Goal: Task Accomplishment & Management: Use online tool/utility

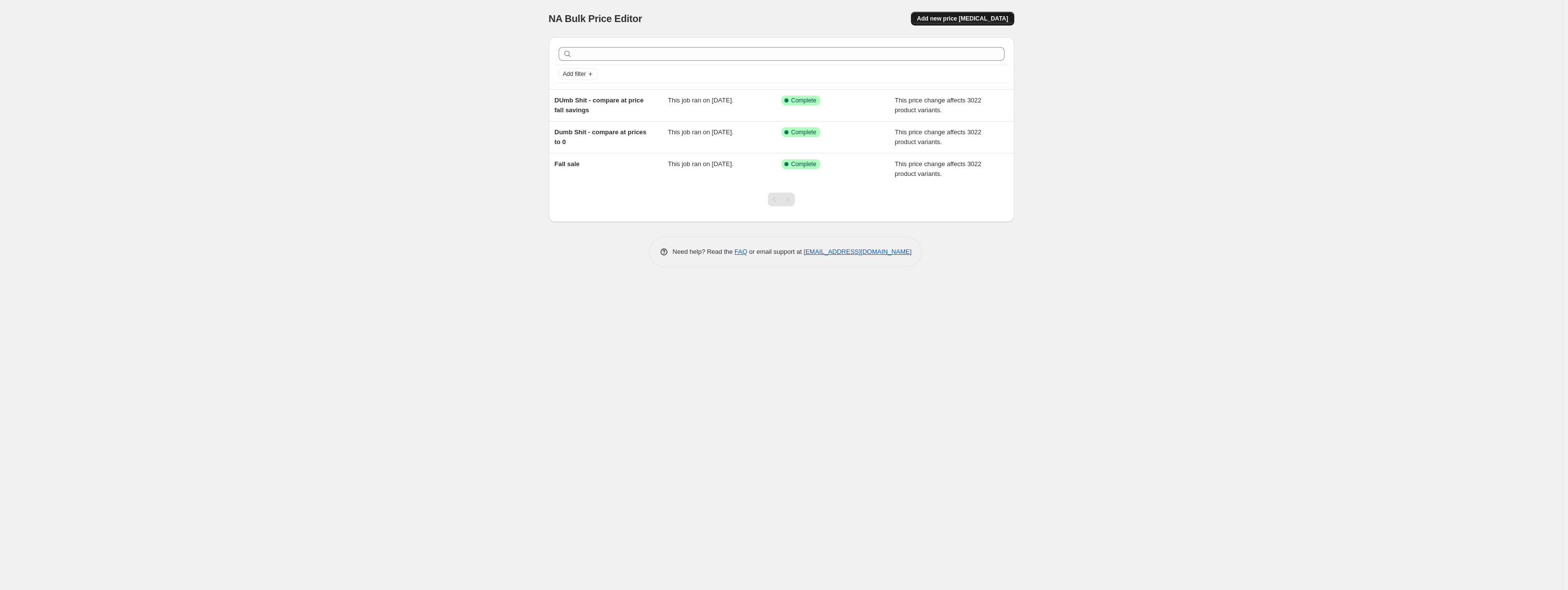
click at [943, 16] on span "Add new price [MEDICAL_DATA]" at bounding box center [962, 19] width 91 height 8
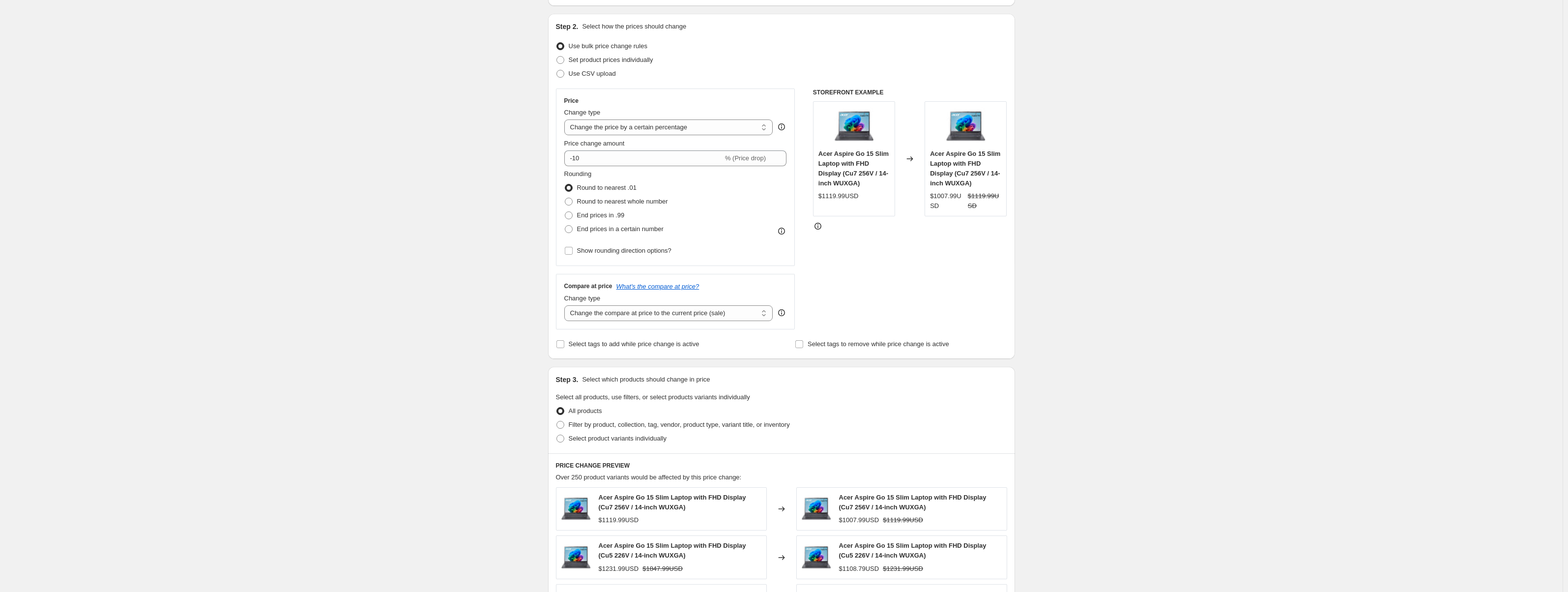
scroll to position [98, 0]
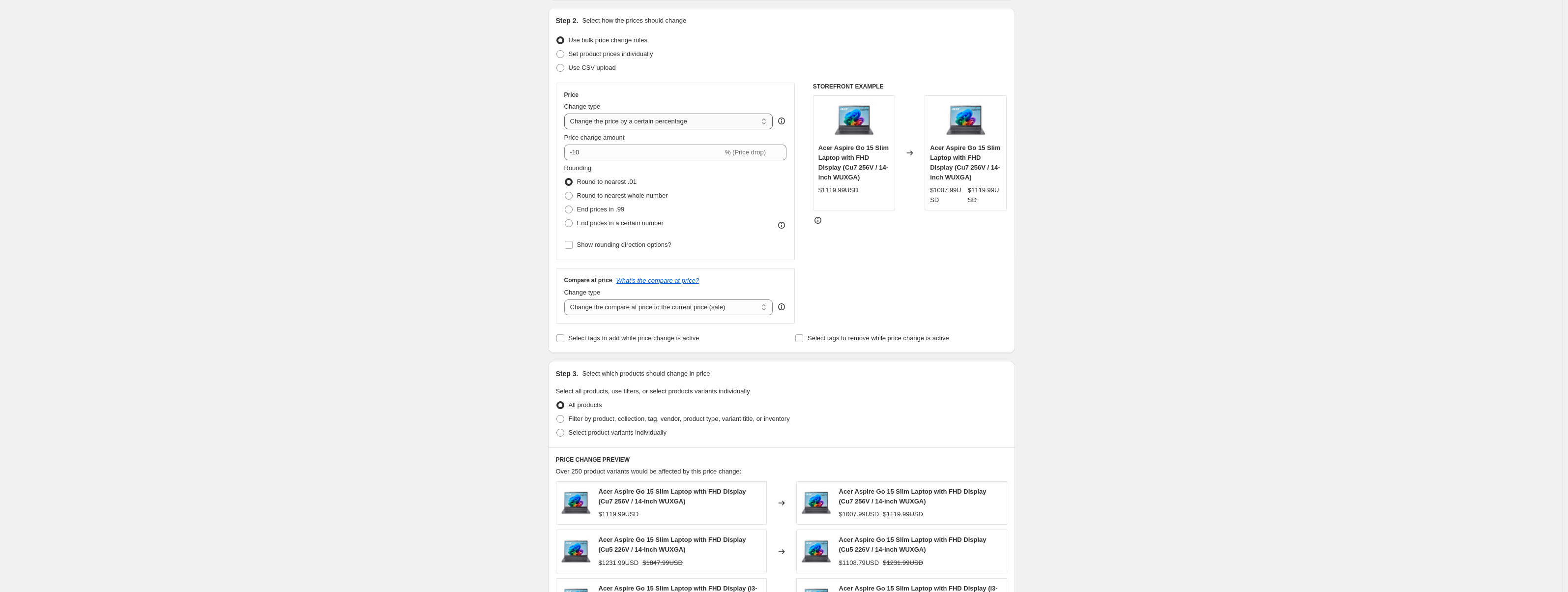
click at [668, 124] on select "Change the price to a certain amount Change the price by a certain amount Chang…" at bounding box center [669, 121] width 209 height 16
select select "no_change"
click at [567, 114] on select "Change the price to a certain amount Change the price by a certain amount Chang…" at bounding box center [669, 121] width 209 height 16
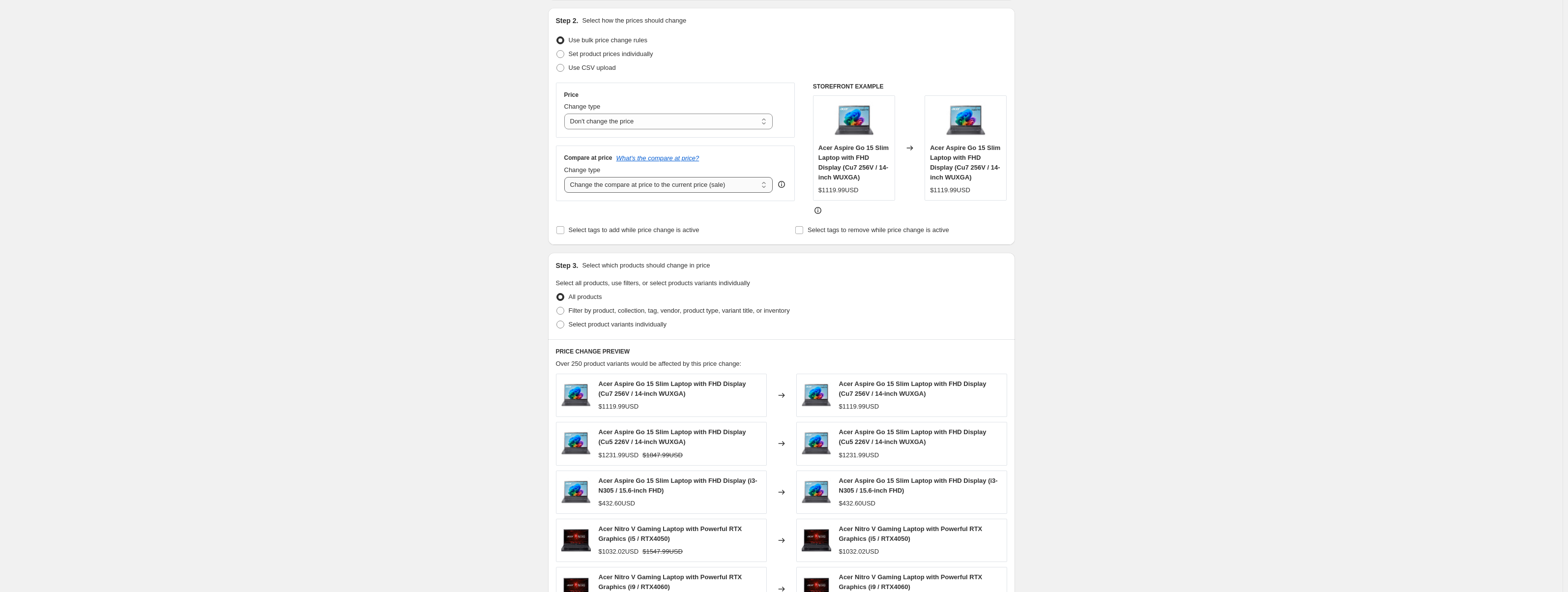
click at [650, 187] on select "Change the compare at price to the current price (sale) Change the compare at p…" at bounding box center [669, 184] width 209 height 16
select select "remove"
click at [567, 177] on select "Change the compare at price to the current price (sale) Change the compare at p…" at bounding box center [669, 184] width 209 height 16
click at [640, 283] on span "Select all products, use filters, or select products variants individually" at bounding box center [653, 282] width 194 height 7
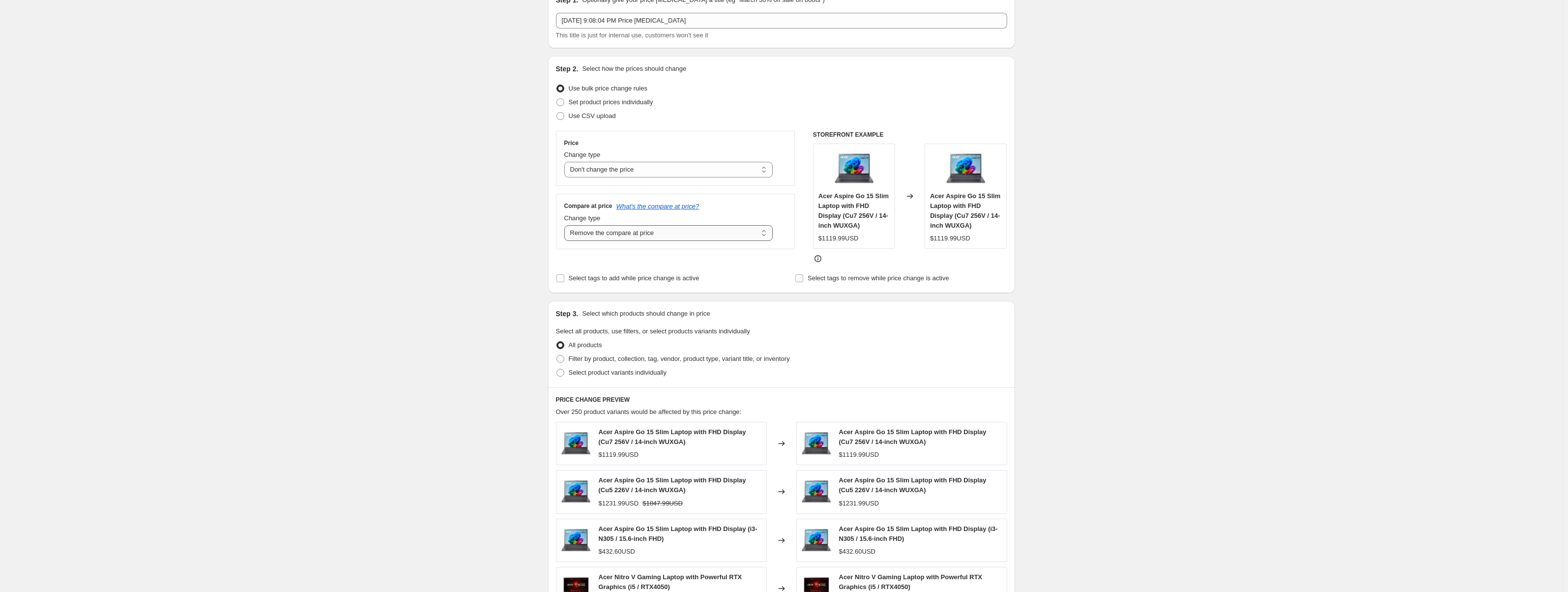
scroll to position [49, 0]
click at [615, 281] on span "Select tags to add while price change is active" at bounding box center [634, 278] width 131 height 7
click at [564, 281] on input "Select tags to add while price change is active" at bounding box center [561, 279] width 8 height 8
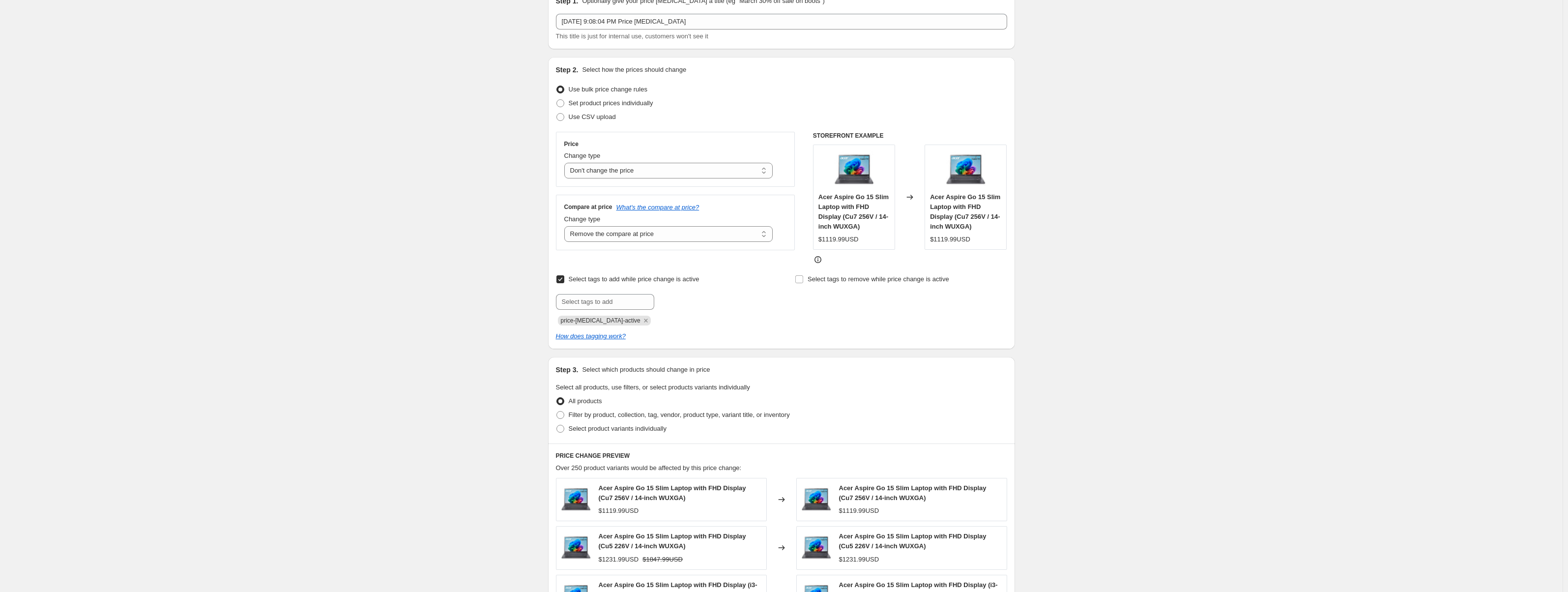
click at [615, 281] on span "Select tags to add while price change is active" at bounding box center [634, 278] width 131 height 7
click at [564, 281] on input "Select tags to add while price change is active" at bounding box center [561, 279] width 8 height 8
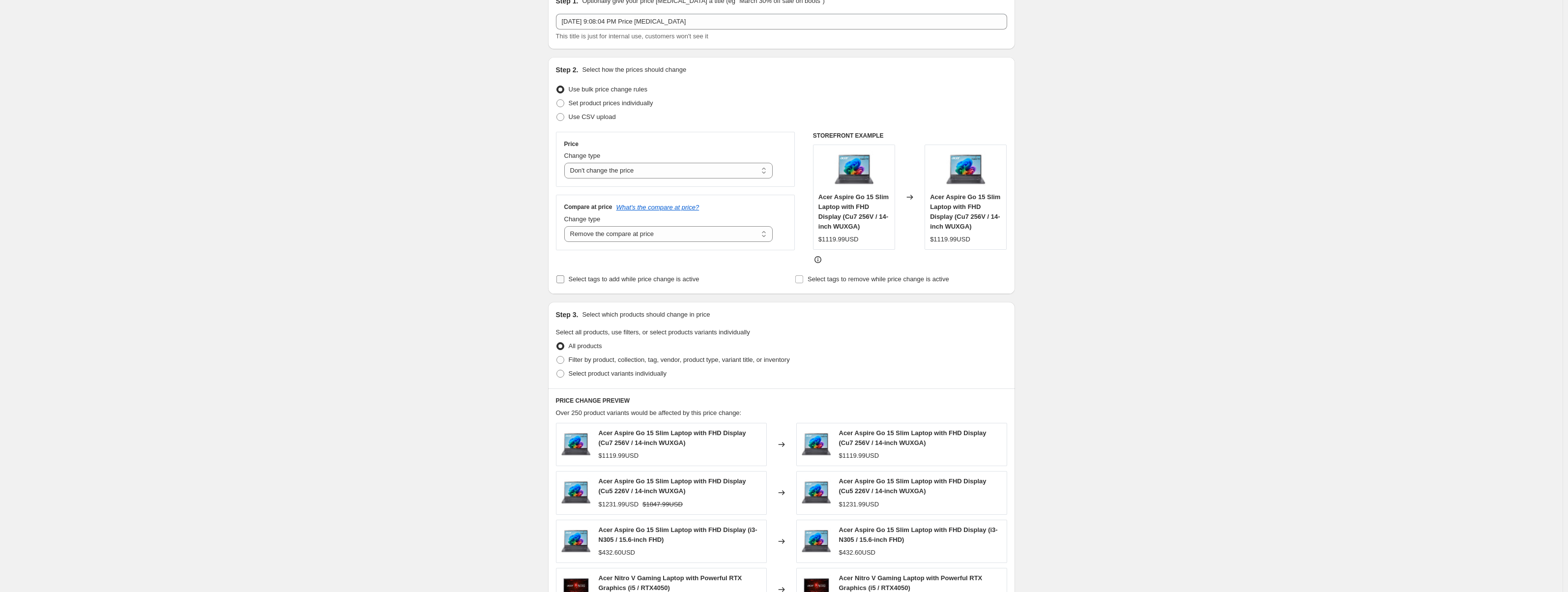
click at [616, 281] on span "Select tags to add while price change is active" at bounding box center [634, 278] width 131 height 7
click at [564, 281] on input "Select tags to add while price change is active" at bounding box center [561, 279] width 8 height 8
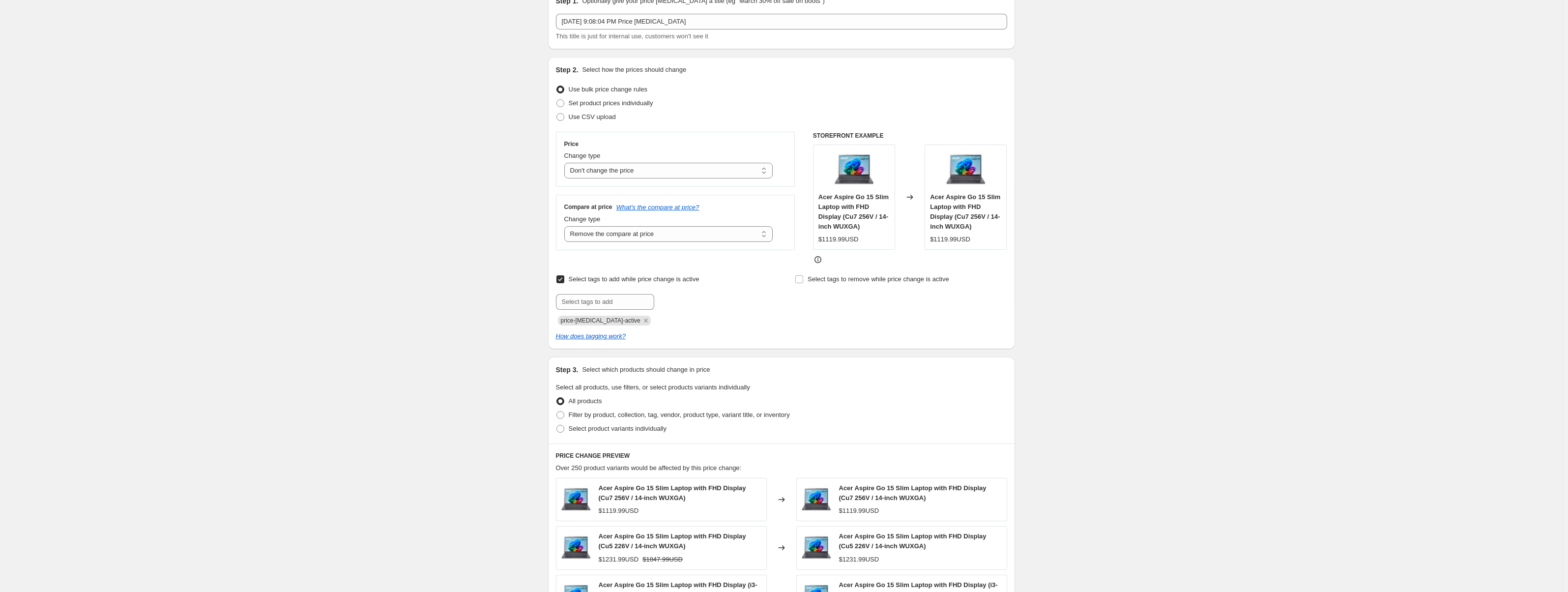
click at [616, 277] on span "Select tags to add while price change is active" at bounding box center [634, 278] width 131 height 7
click at [564, 277] on input "Select tags to add while price change is active" at bounding box center [561, 279] width 8 height 8
checkbox input "false"
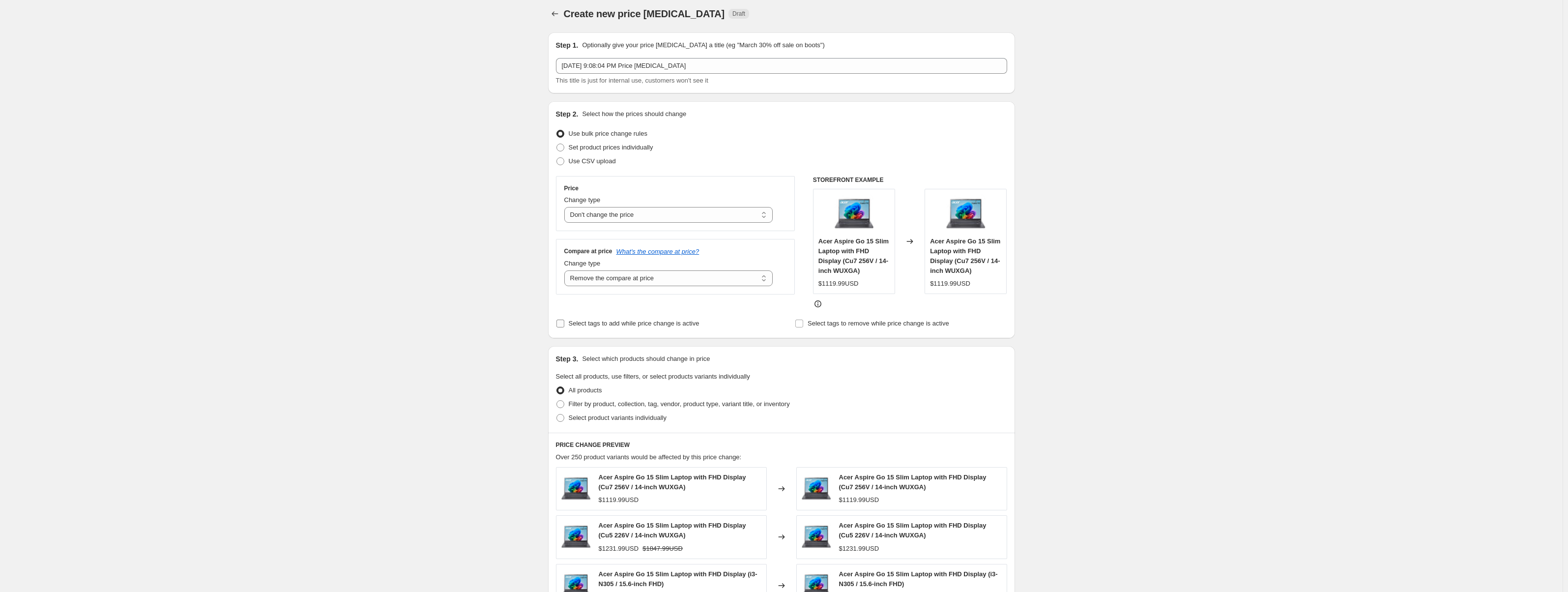
scroll to position [0, 0]
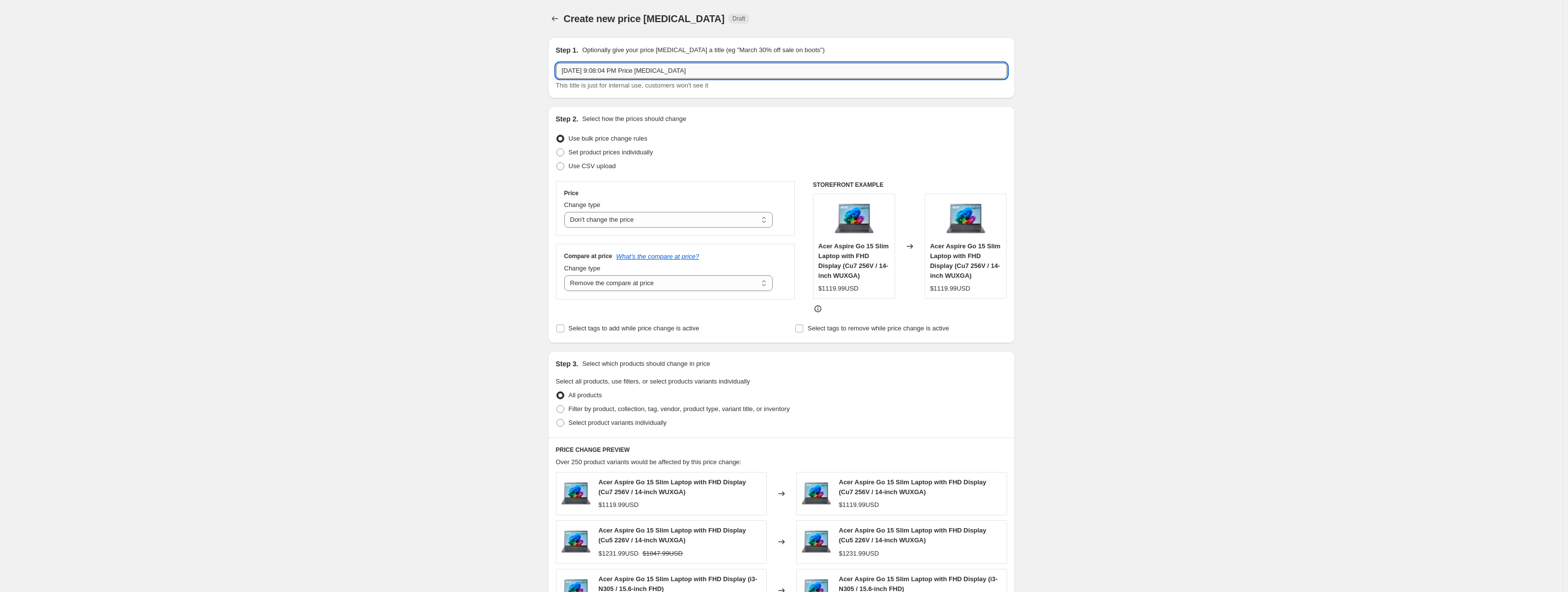
click at [661, 65] on input "Aug 22, 2025, 9:08:04 PM Price change job" at bounding box center [782, 70] width 451 height 16
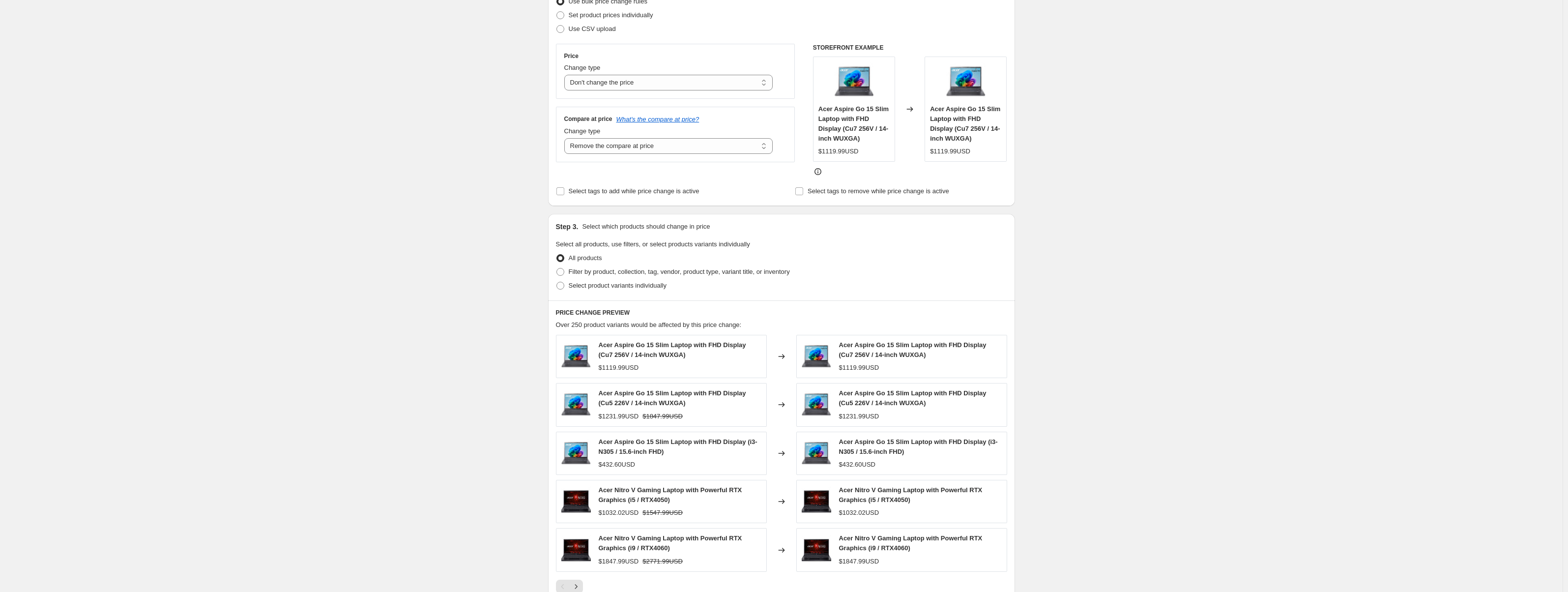
scroll to position [245, 0]
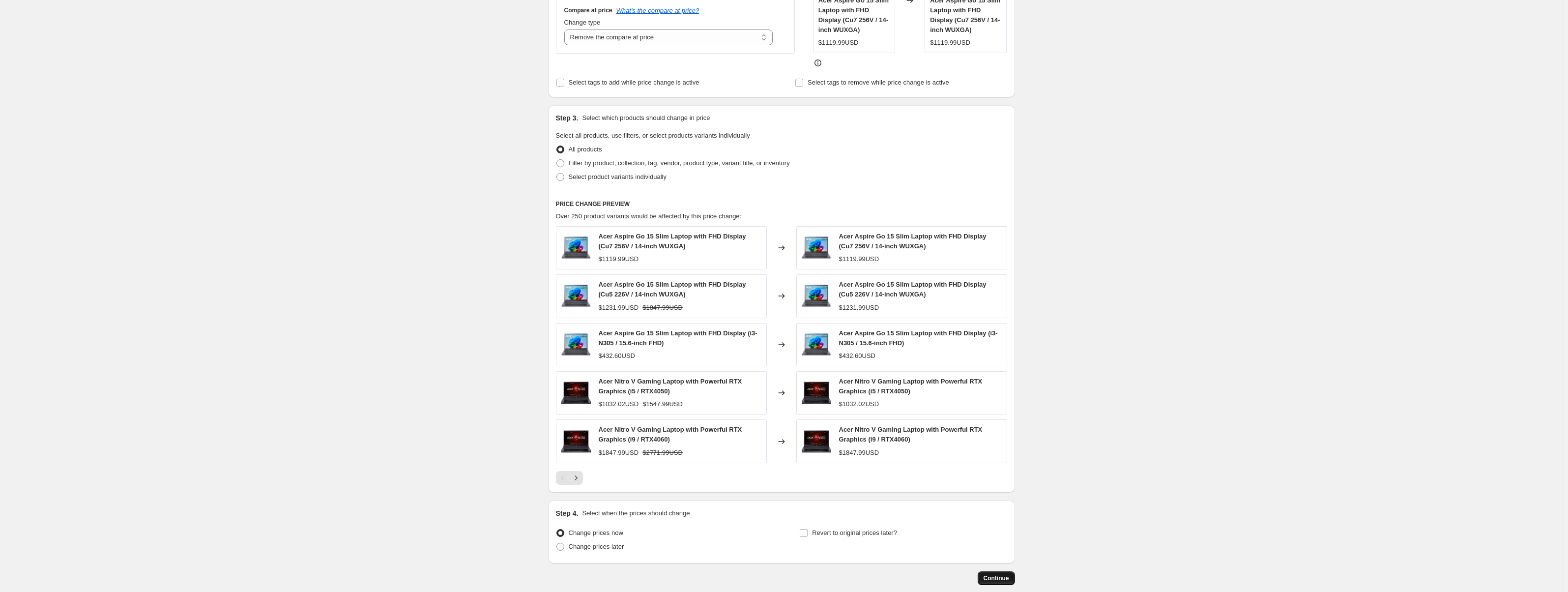
type input "SYBAU"
click at [1003, 576] on span "Continue" at bounding box center [996, 578] width 26 height 8
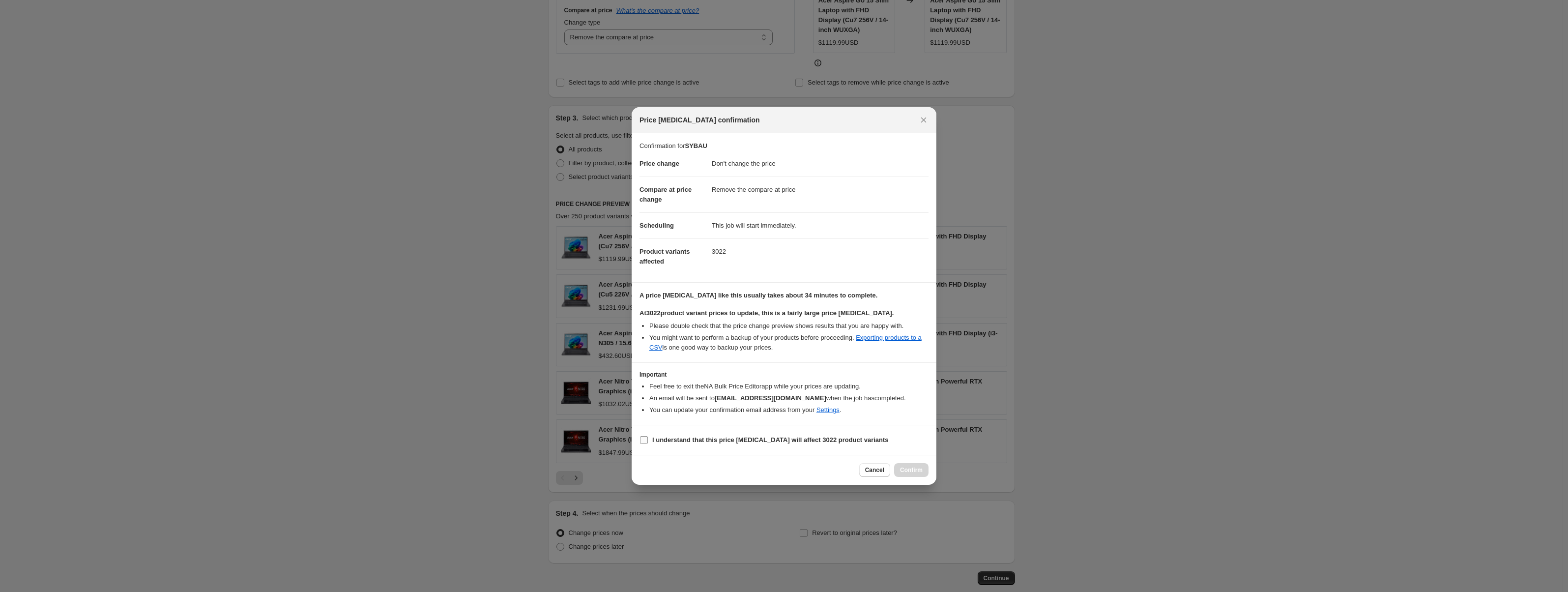
click at [756, 441] on b "I understand that this price change job will affect 3022 product variants" at bounding box center [770, 440] width 236 height 7
click at [648, 441] on input "I understand that this price change job will affect 3022 product variants" at bounding box center [644, 441] width 8 height 8
checkbox input "true"
click at [903, 465] on button "Confirm" at bounding box center [912, 469] width 35 height 14
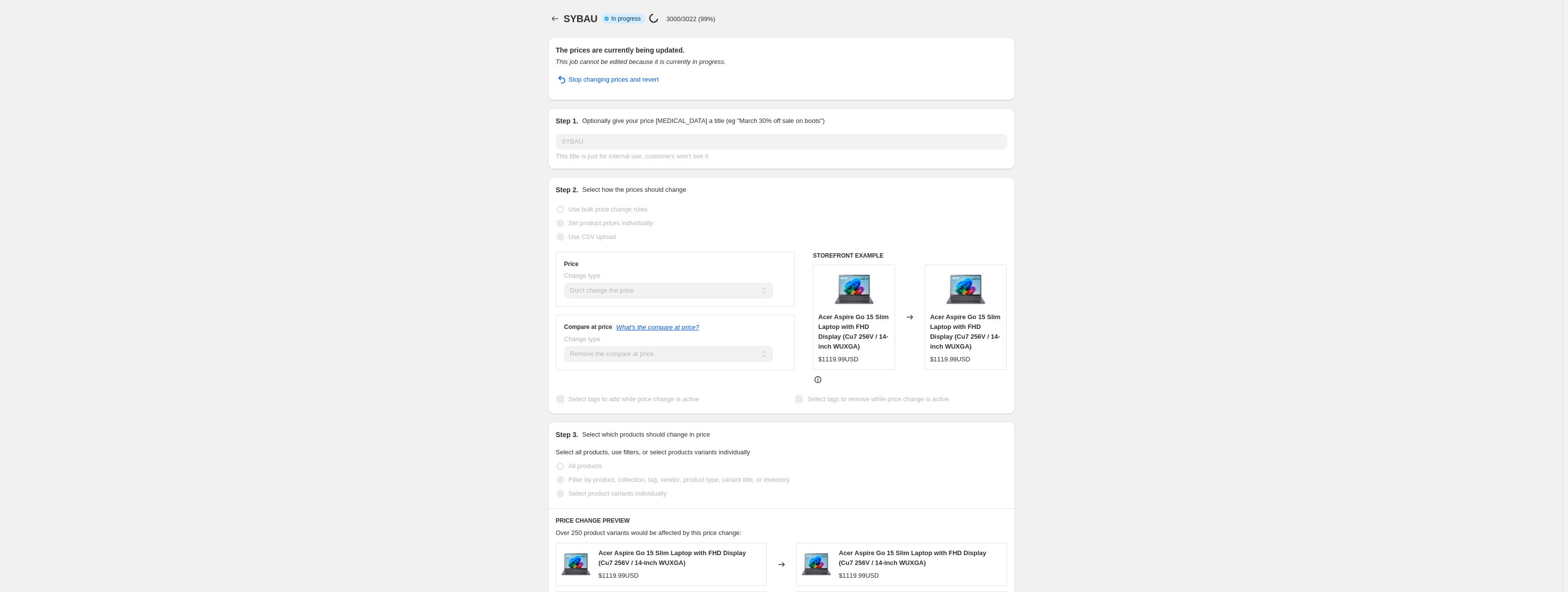
select select "no_change"
select select "remove"
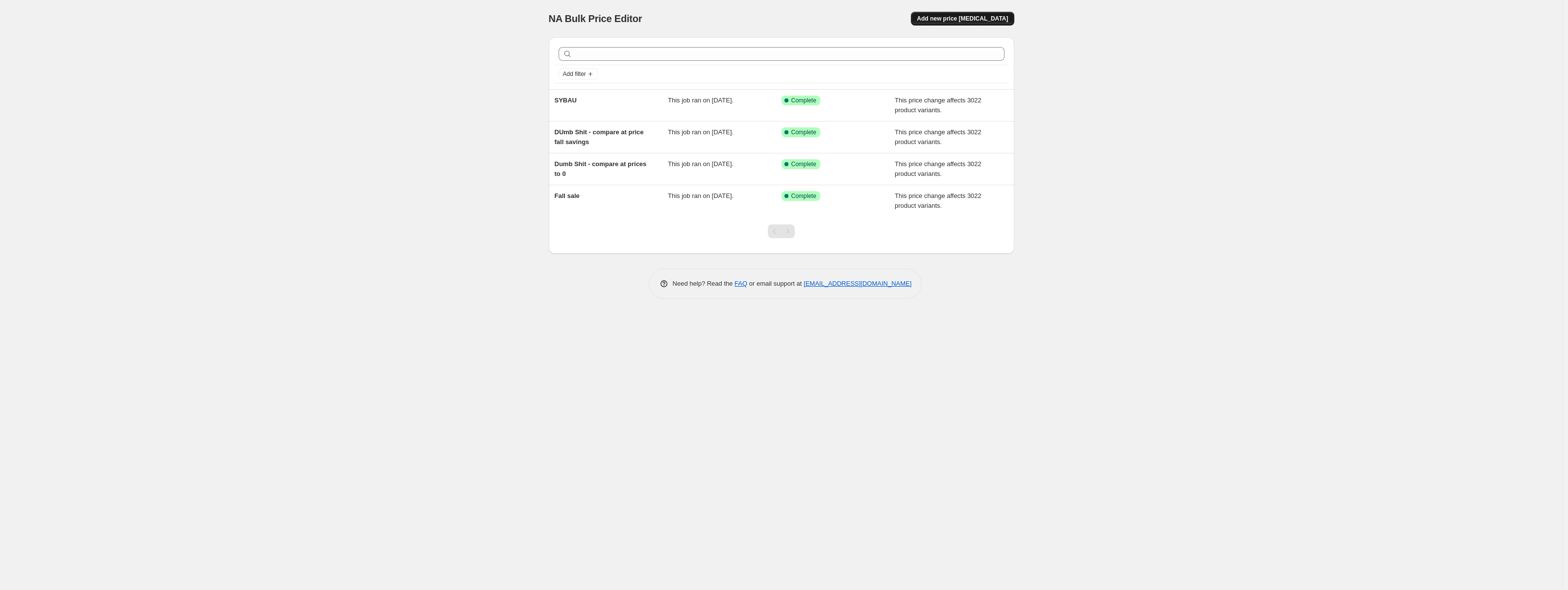
click at [978, 16] on span "Add new price [MEDICAL_DATA]" at bounding box center [962, 19] width 91 height 8
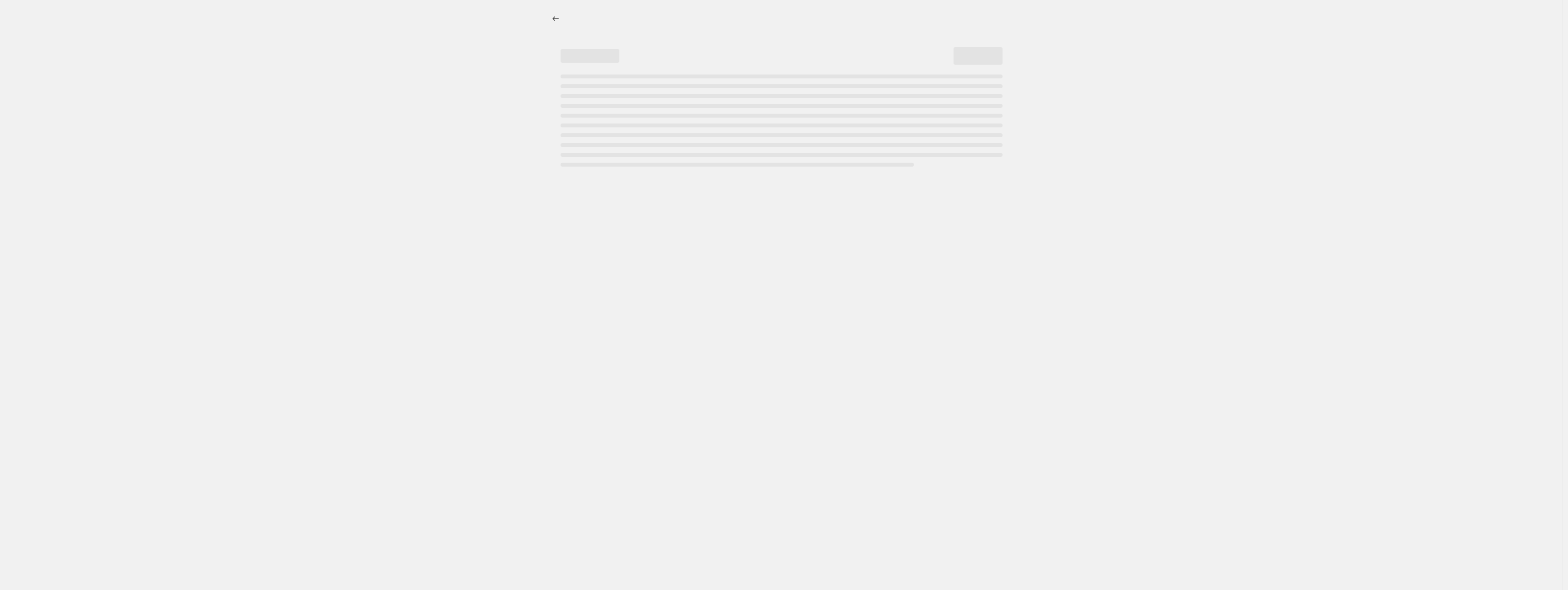
select select "percentage"
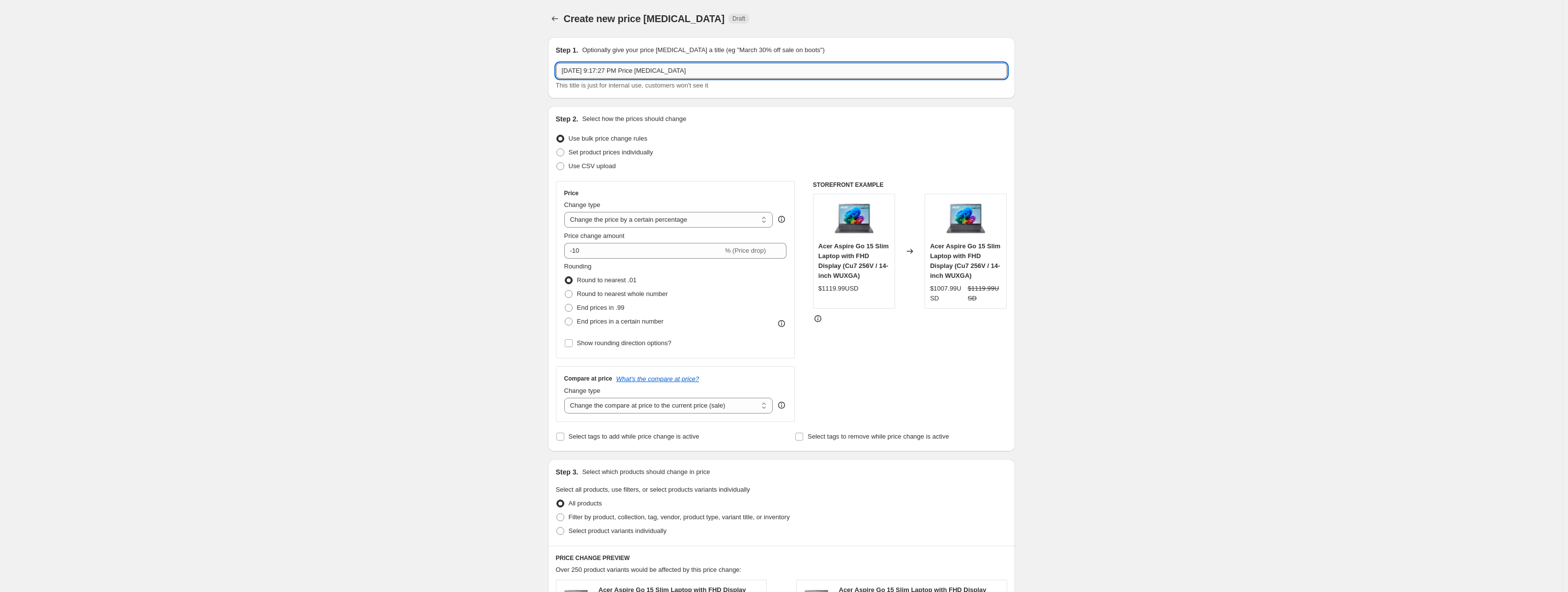
click at [721, 78] on input "Aug 22, 2025, 9:17:27 PM Price change job" at bounding box center [782, 70] width 451 height 16
type input "G"
type input "Yo: Gurt"
click at [673, 222] on select "Change the price to a certain amount Change the price by a certain amount Chang…" at bounding box center [669, 219] width 209 height 16
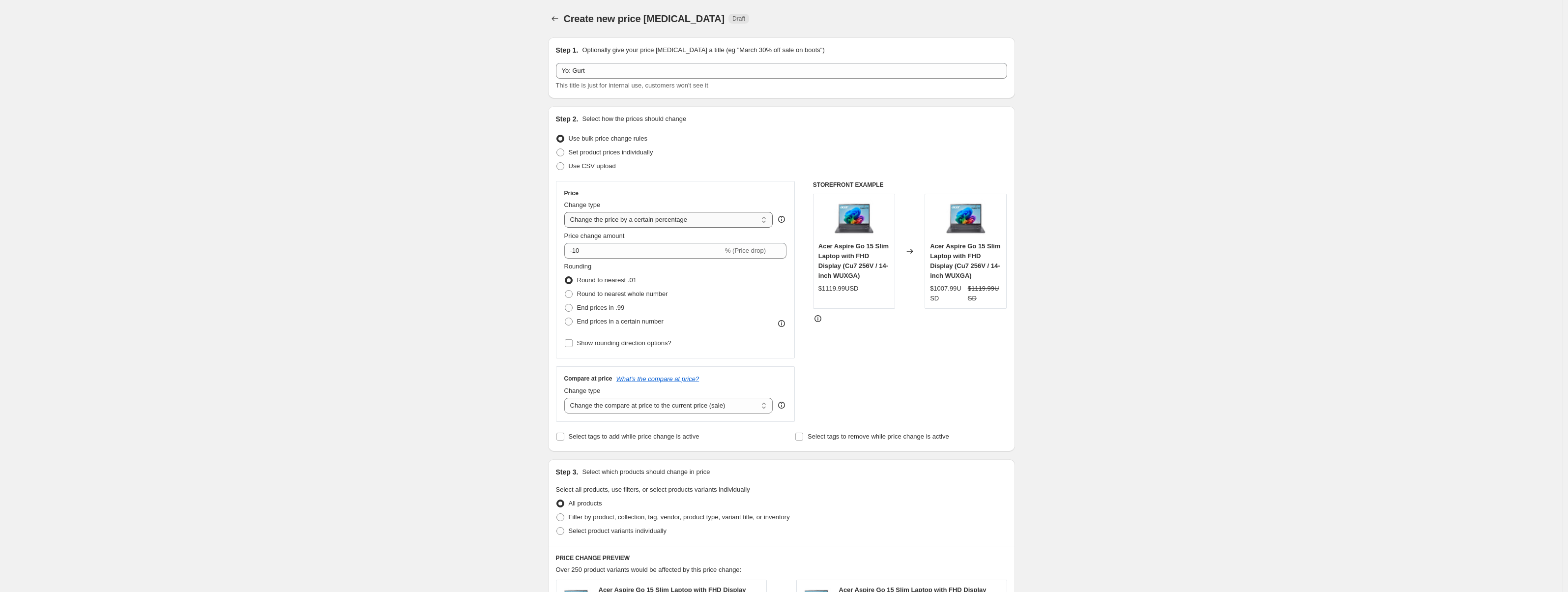
select select "no_change"
click at [567, 212] on select "Change the price to a certain amount Change the price by a certain amount Chang…" at bounding box center [669, 219] width 209 height 16
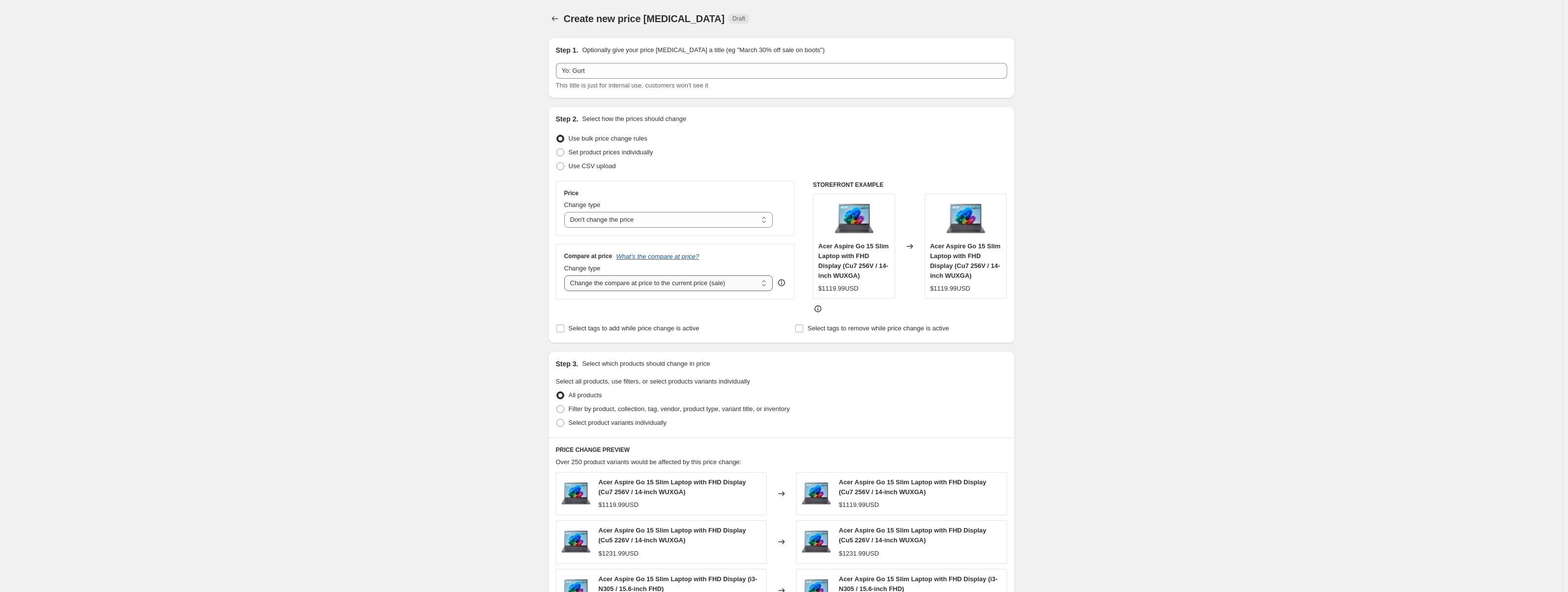
click at [641, 281] on select "Change the compare at price to the current price (sale) Change the compare at p…" at bounding box center [669, 282] width 209 height 16
select select "pp"
click at [567, 275] on select "Change the compare at price to the current price (sale) Change the compare at p…" at bounding box center [669, 282] width 209 height 16
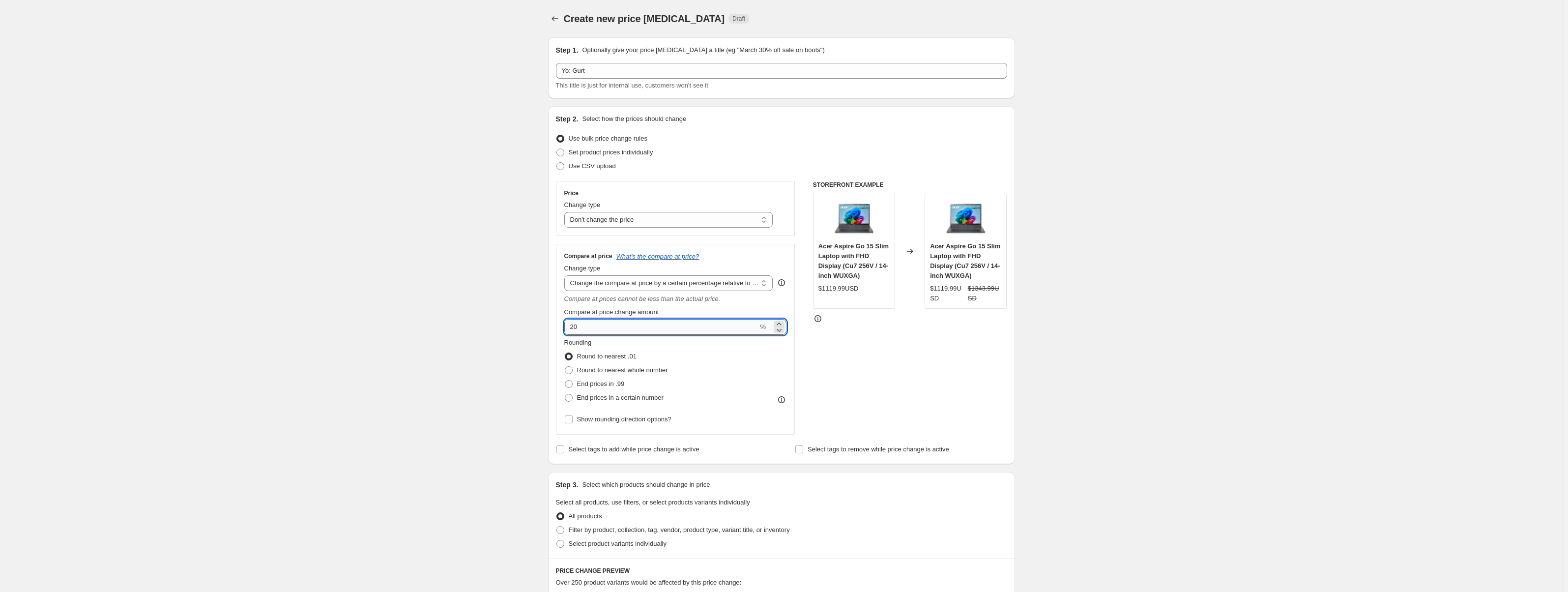
click at [651, 328] on input "20" at bounding box center [661, 326] width 194 height 16
drag, startPoint x: 651, startPoint y: 328, endPoint x: 563, endPoint y: 333, distance: 88.1
click at [563, 333] on div "Compare at price What's the compare at price? Change type Change the compare at…" at bounding box center [675, 339] width 240 height 191
type input "45"
click at [551, 331] on div "Step 2. Select how the prices should change Use bulk price change rules Set pro…" at bounding box center [782, 285] width 467 height 358
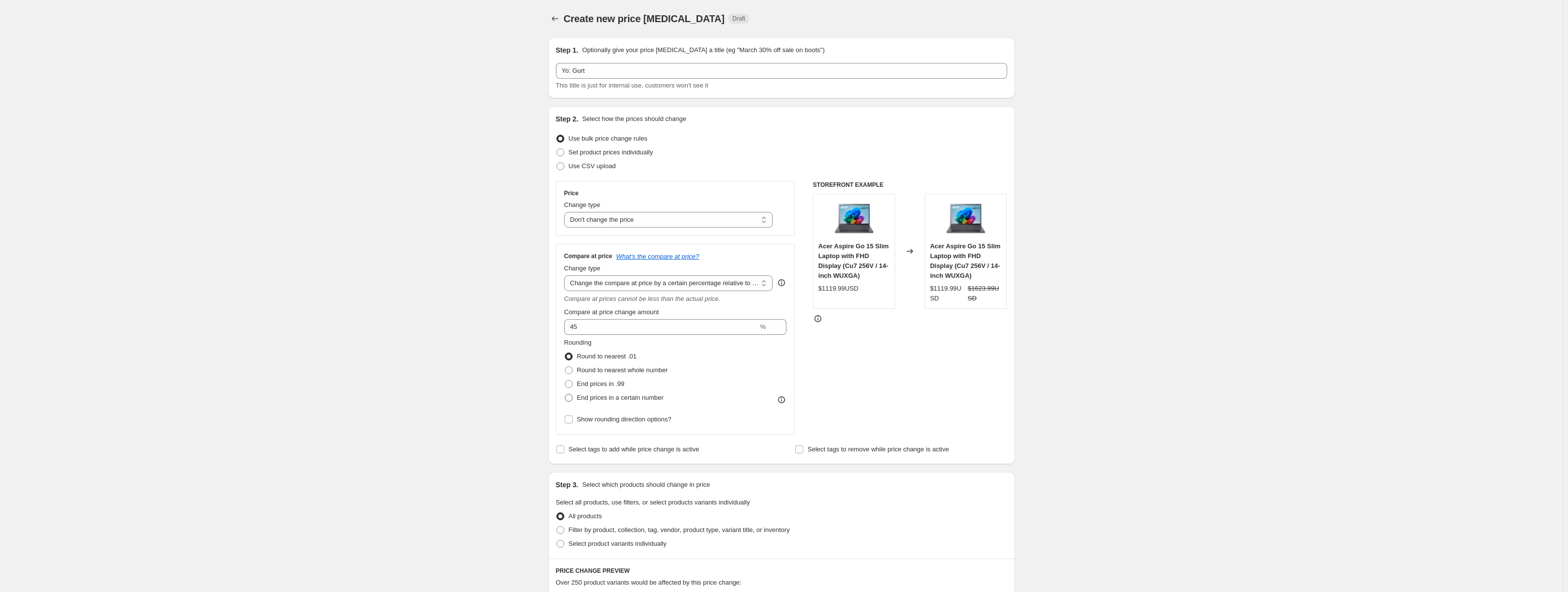
click at [589, 393] on span "End prices in a certain number" at bounding box center [620, 398] width 86 height 10
click at [566, 394] on input "End prices in a certain number" at bounding box center [565, 394] width 1 height 1
radio input "true"
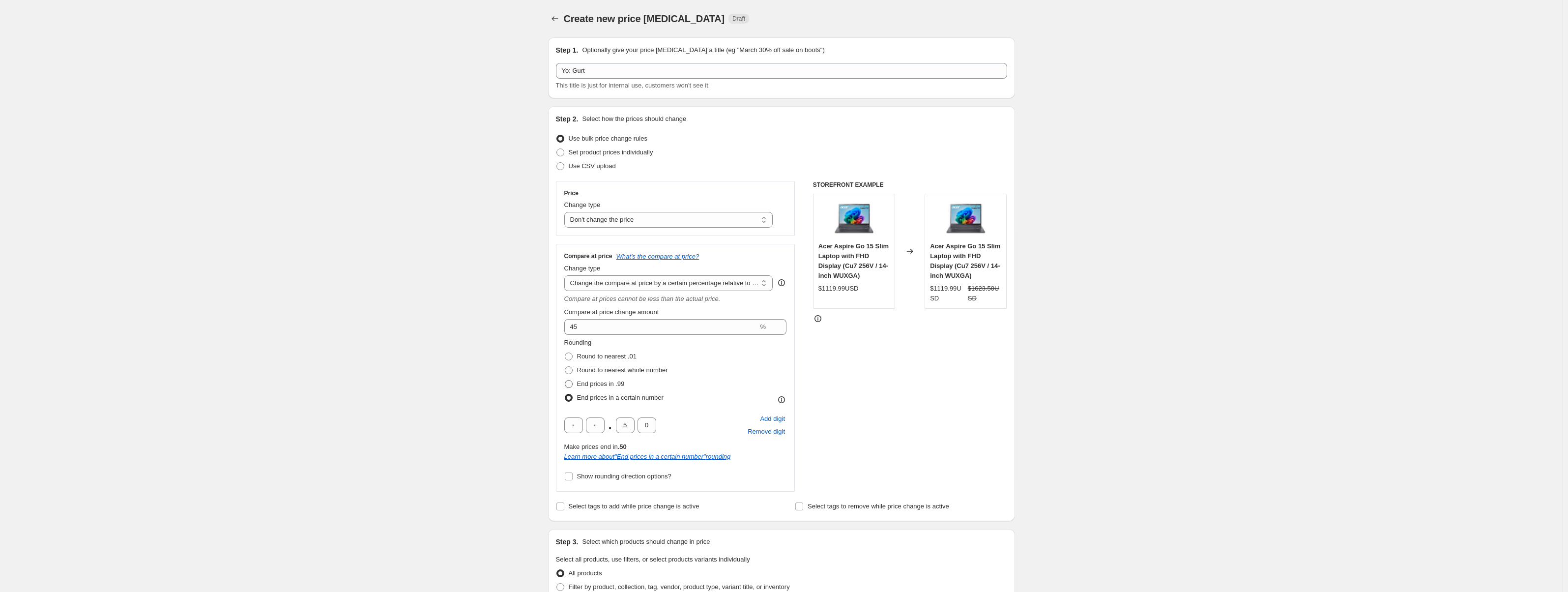
click at [592, 383] on span "End prices in .99" at bounding box center [601, 383] width 48 height 7
click at [566, 380] on input "End prices in .99" at bounding box center [565, 380] width 1 height 1
radio input "true"
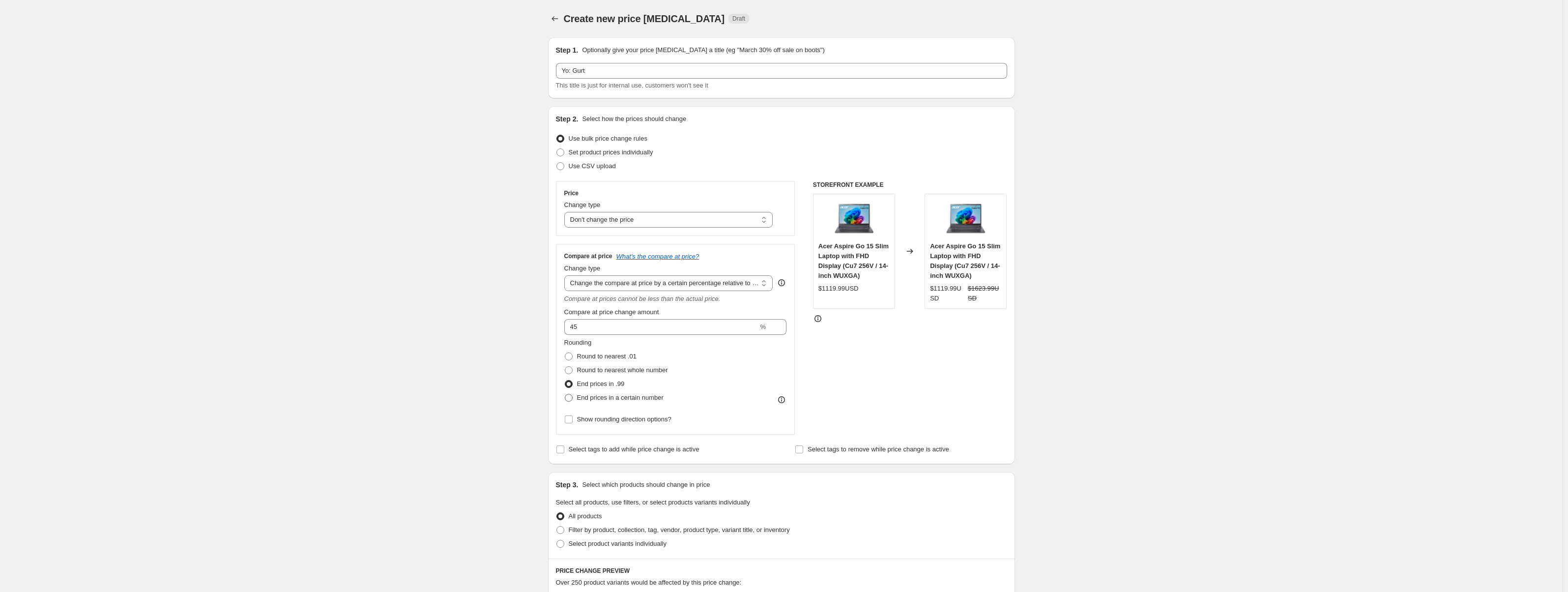
click at [594, 396] on span "End prices in a certain number" at bounding box center [620, 397] width 86 height 7
click at [566, 394] on input "End prices in a certain number" at bounding box center [565, 394] width 1 height 1
radio input "true"
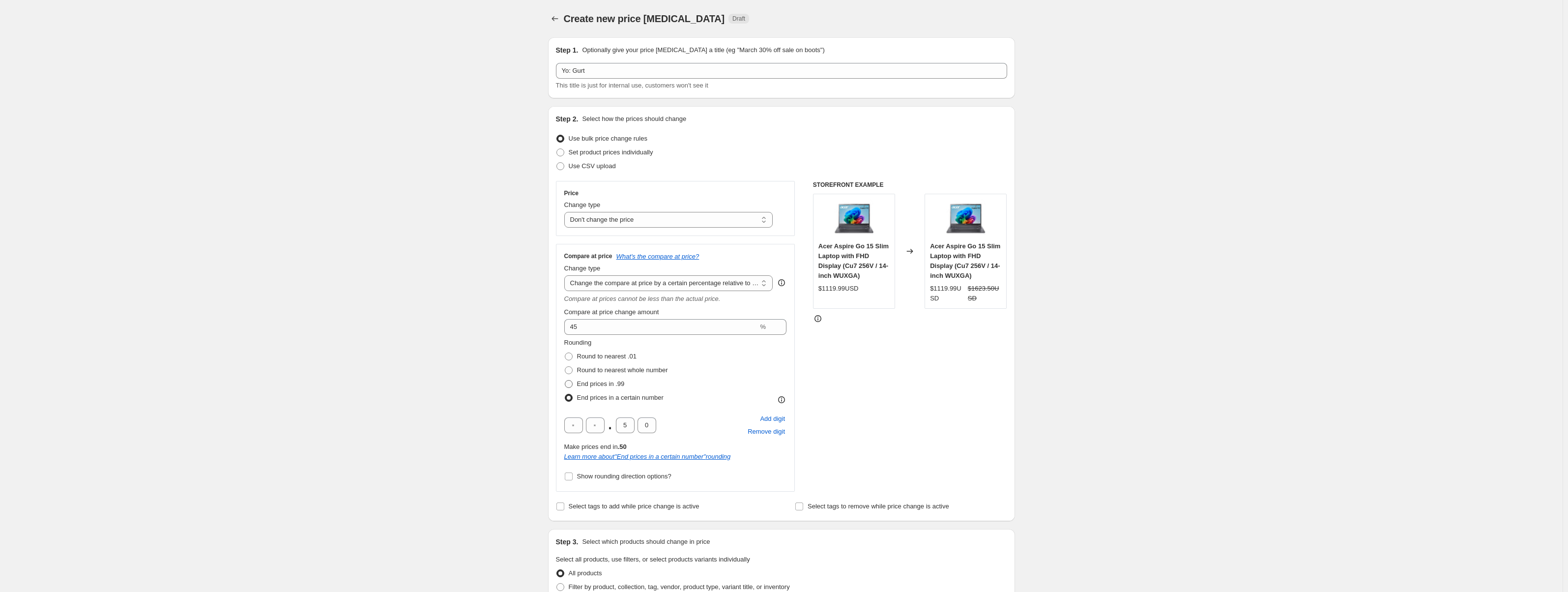
click at [595, 386] on span "End prices in .99" at bounding box center [601, 383] width 48 height 7
click at [566, 380] on input "End prices in .99" at bounding box center [565, 380] width 1 height 1
radio input "true"
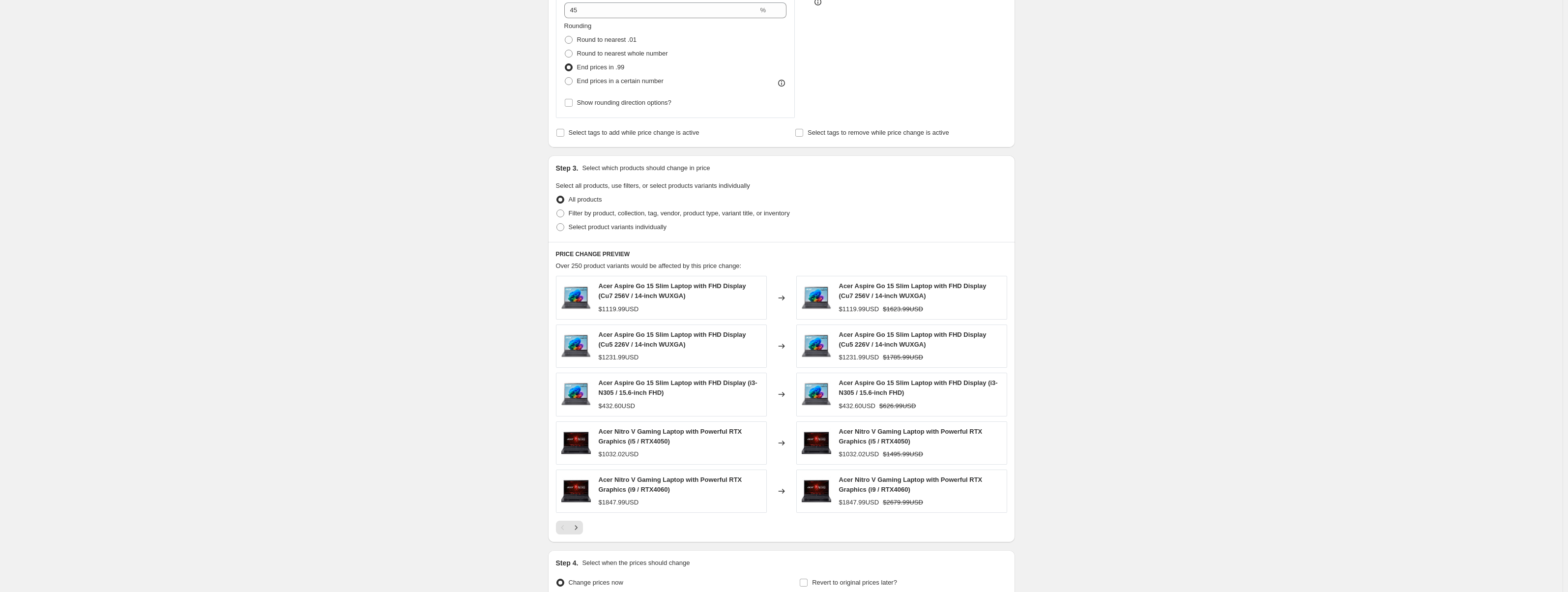
scroll to position [420, 0]
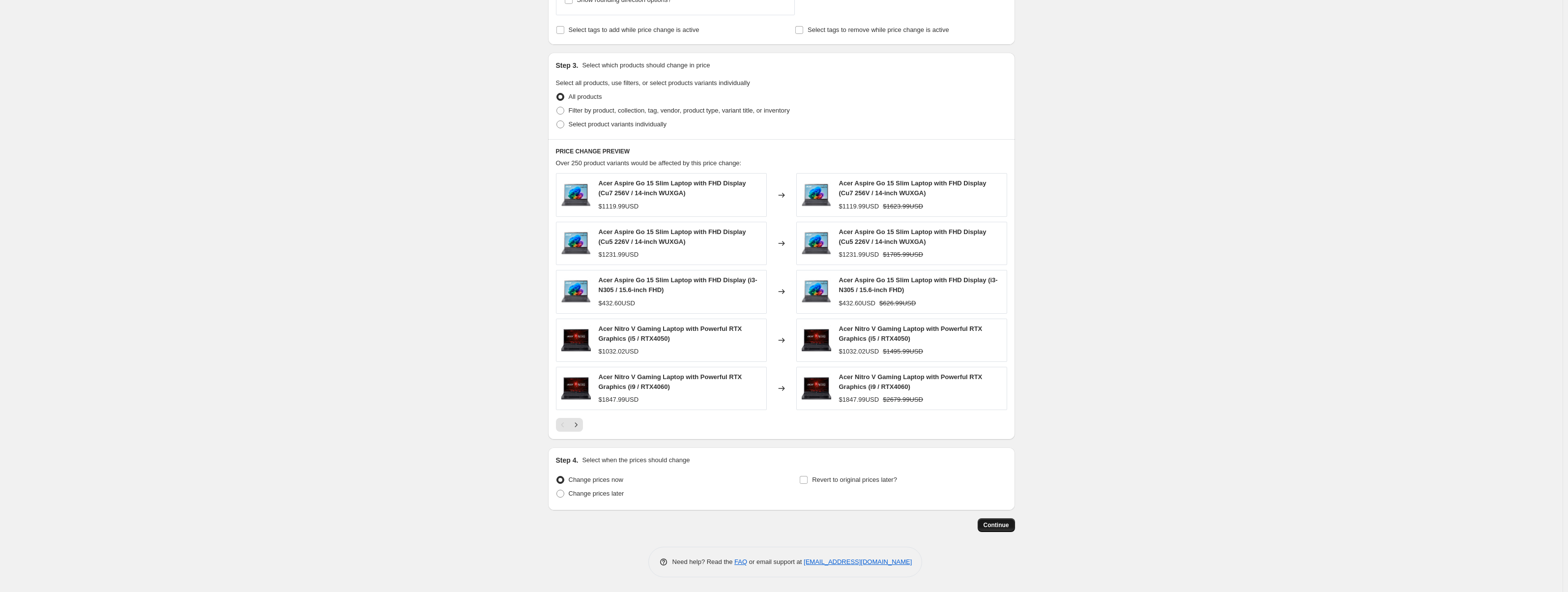
click at [996, 523] on span "Continue" at bounding box center [996, 525] width 26 height 8
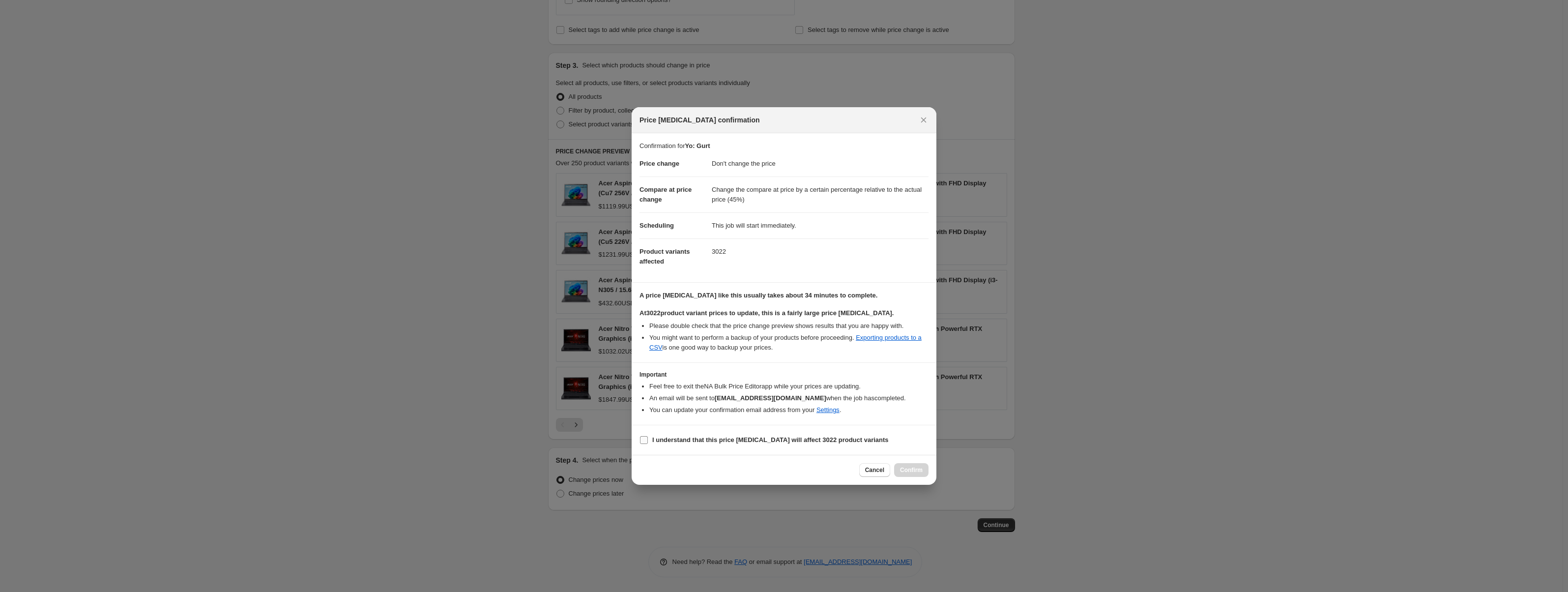
click at [660, 439] on b "I understand that this price change job will affect 3022 product variants" at bounding box center [770, 440] width 236 height 7
click at [648, 439] on input "I understand that this price change job will affect 3022 product variants" at bounding box center [644, 441] width 8 height 8
checkbox input "true"
click at [906, 473] on span "Confirm" at bounding box center [911, 470] width 22 height 8
type input "Yo: Gurt"
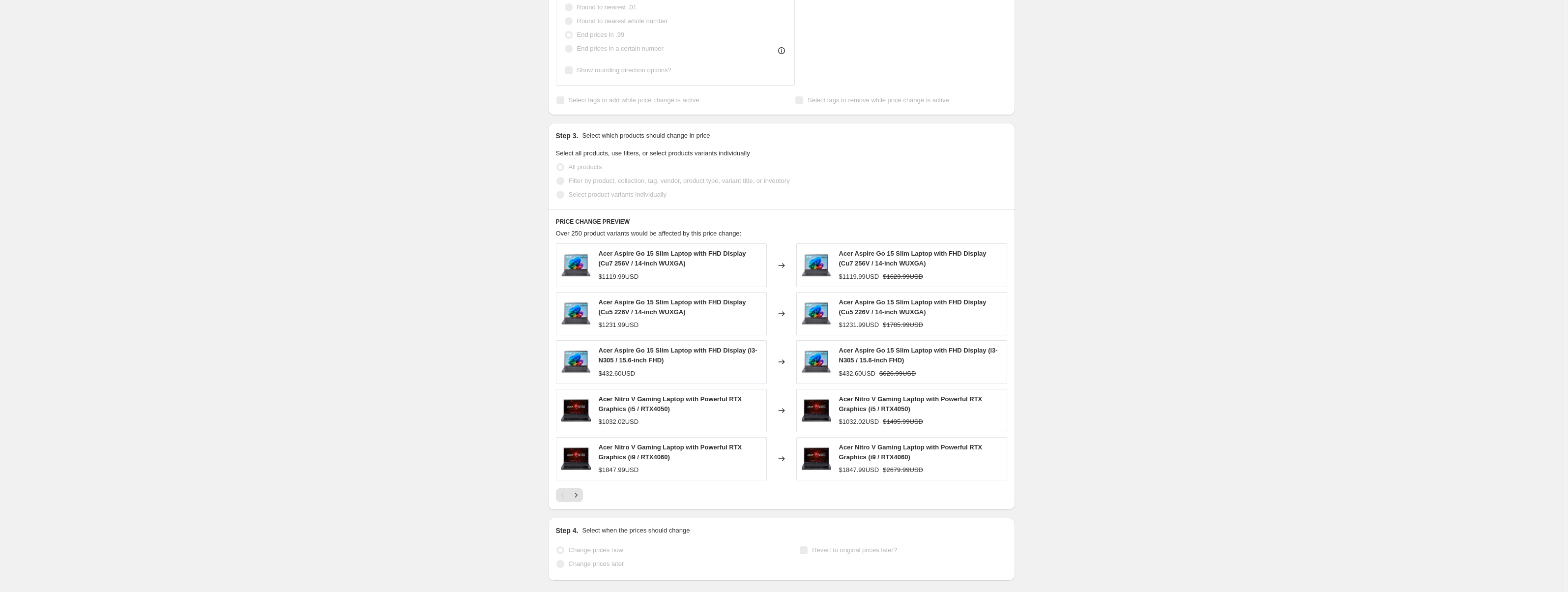
scroll to position [445, 0]
